Goal: Find contact information: Find contact information

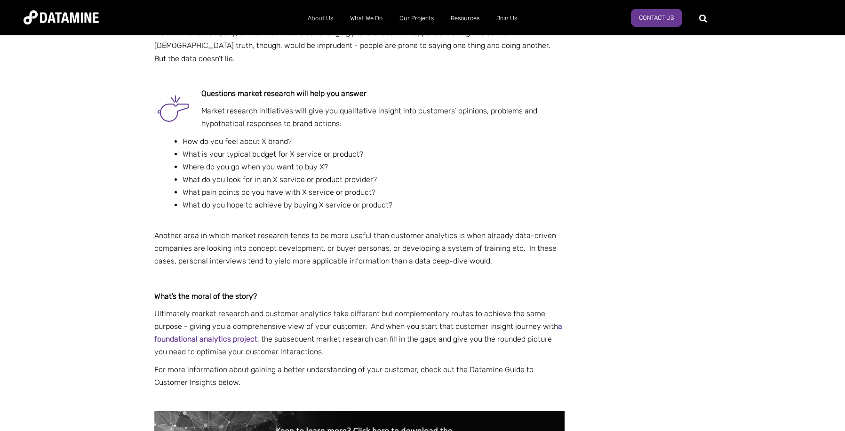
scroll to position [706, 0]
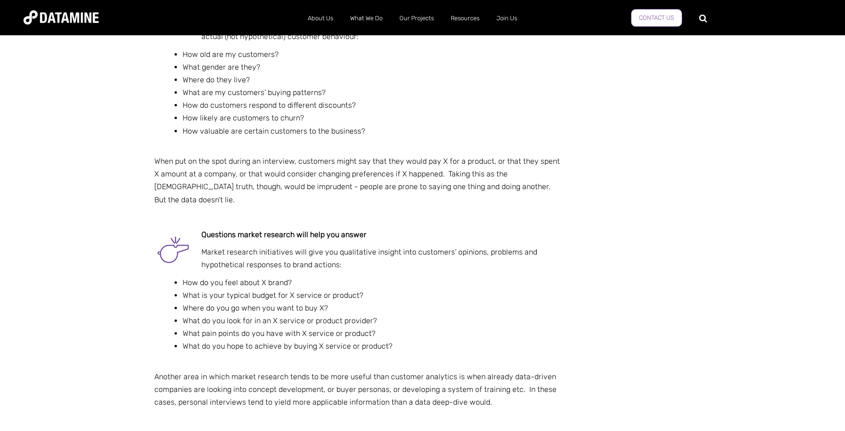
click at [652, 13] on link "Contact Us" at bounding box center [656, 18] width 51 height 18
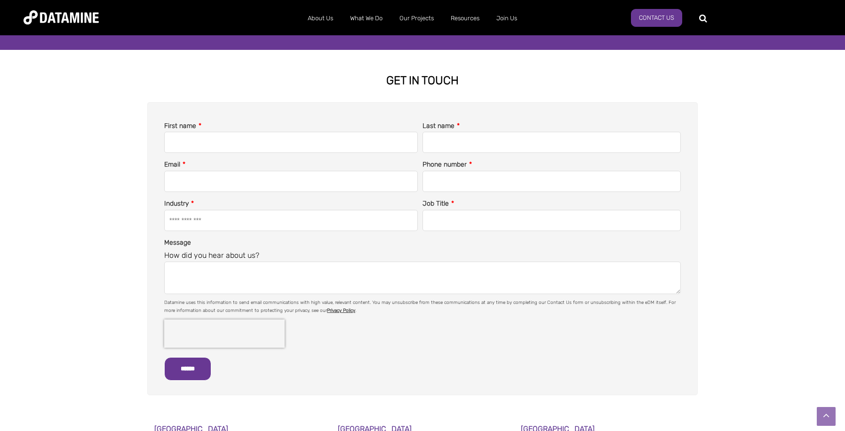
scroll to position [424, 0]
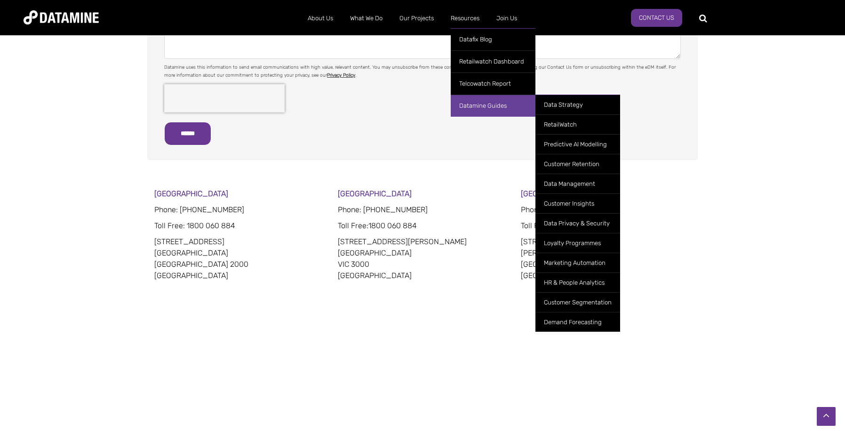
click at [473, 103] on link "Datamine Guides" at bounding box center [493, 106] width 85 height 22
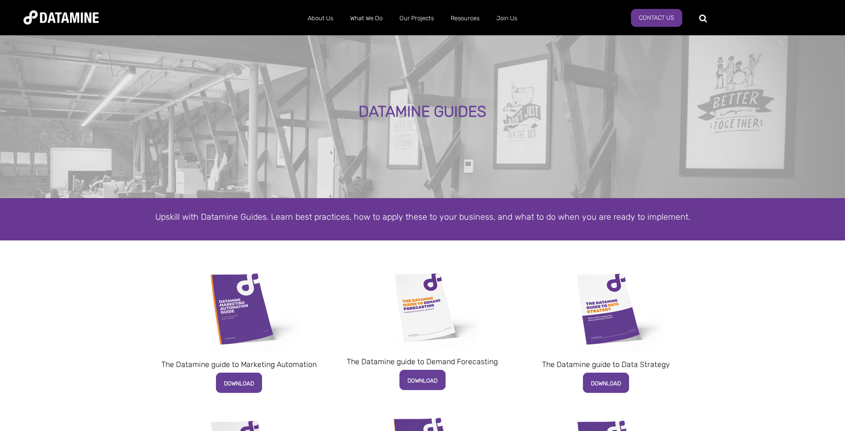
scroll to position [235, 0]
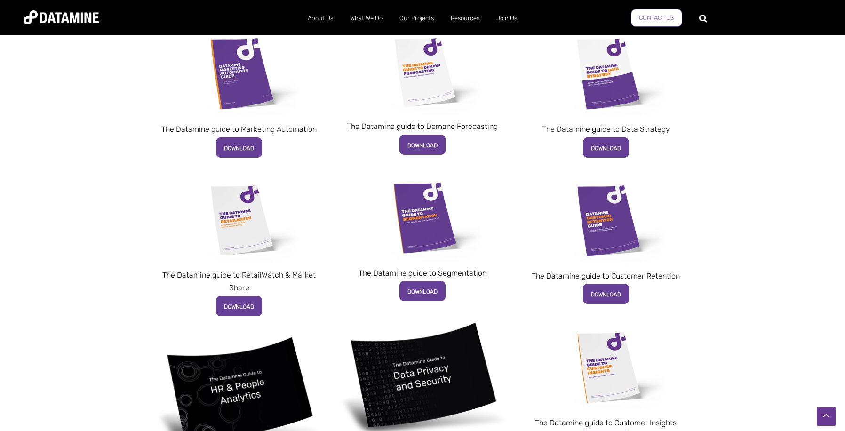
click at [639, 13] on link "Contact Us" at bounding box center [656, 18] width 51 height 18
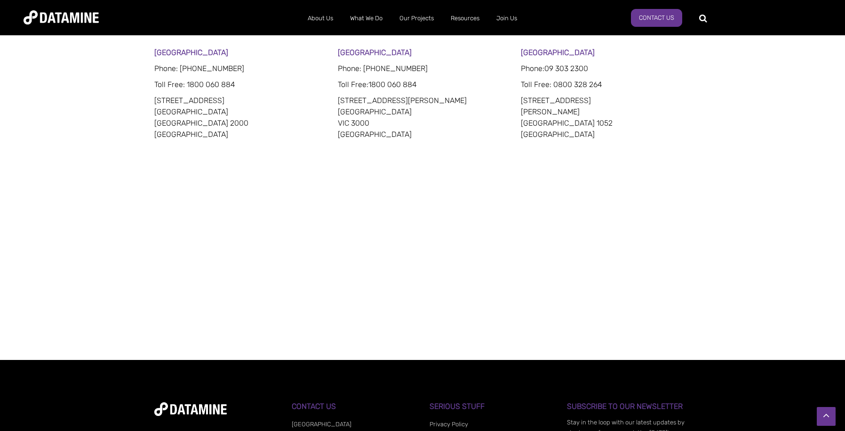
scroll to position [518, 0]
